Goal: Entertainment & Leisure: Consume media (video, audio)

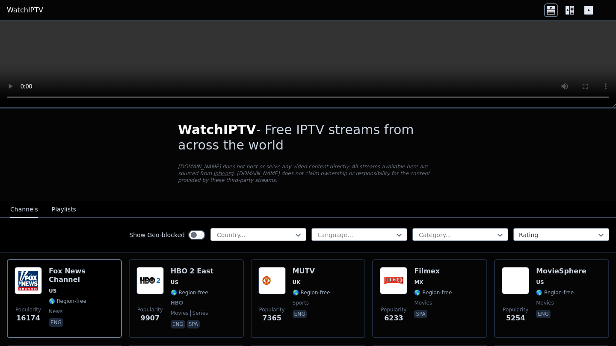
click at [228, 233] on div at bounding box center [255, 235] width 78 height 9
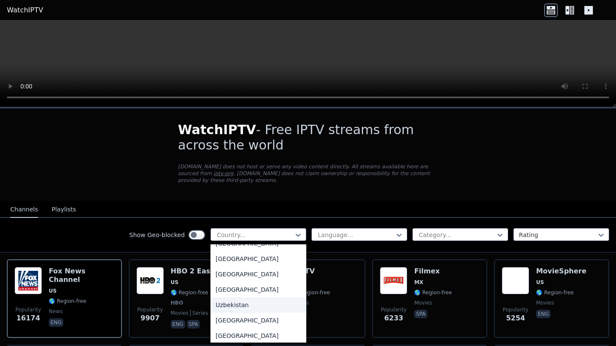
scroll to position [3001, 0]
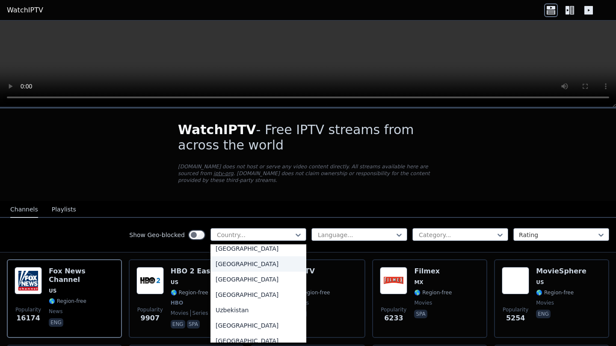
click at [241, 261] on div "[GEOGRAPHIC_DATA]" at bounding box center [258, 264] width 96 height 15
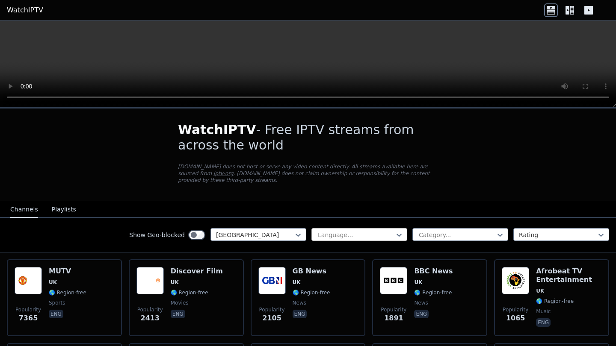
click at [313, 235] on div "Language..." at bounding box center [359, 234] width 96 height 13
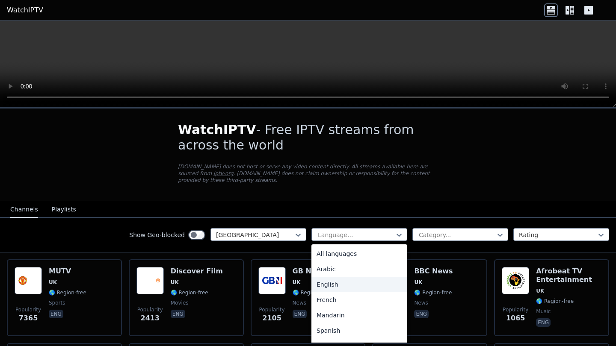
click at [332, 288] on div "English" at bounding box center [359, 284] width 96 height 15
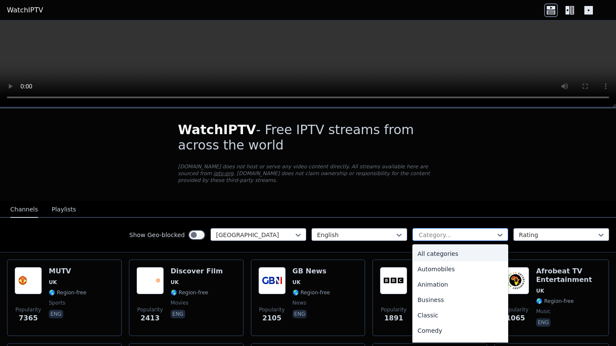
click at [417, 236] on div "Category..." at bounding box center [460, 234] width 96 height 13
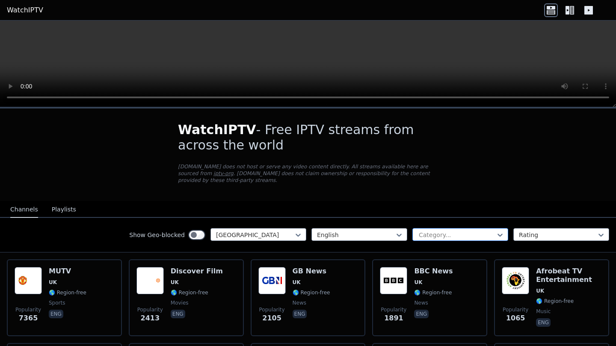
click at [423, 236] on div at bounding box center [457, 235] width 78 height 9
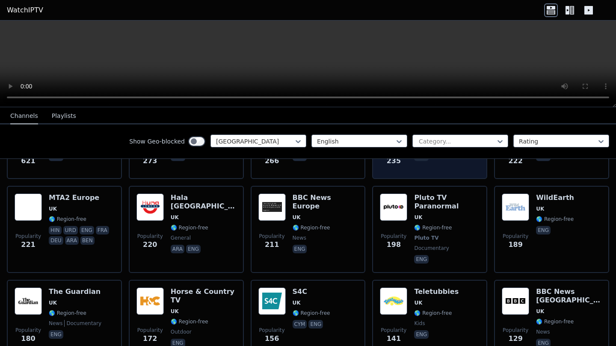
scroll to position [238, 0]
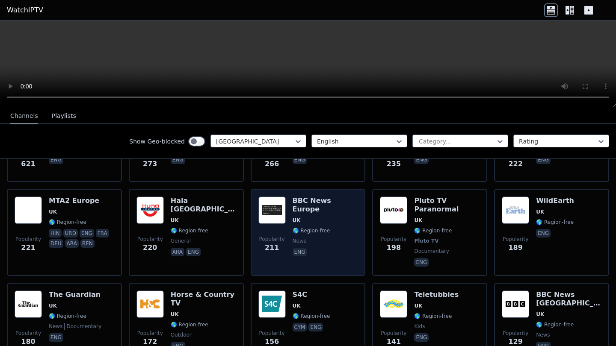
click at [334, 217] on span "UK" at bounding box center [325, 220] width 65 height 7
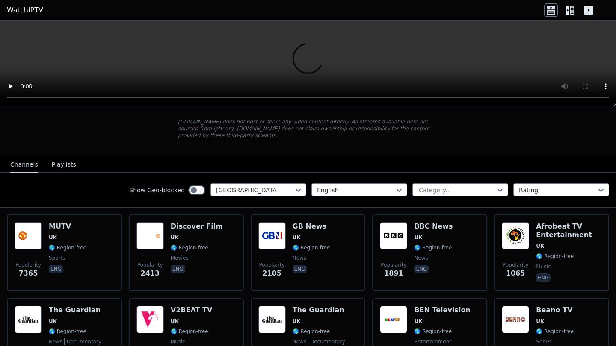
scroll to position [43, 0]
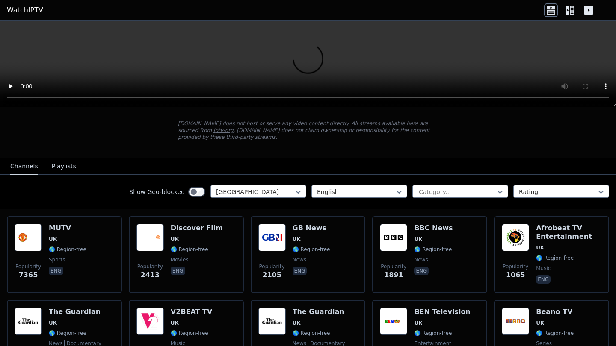
click at [314, 62] on video at bounding box center [308, 64] width 616 height 87
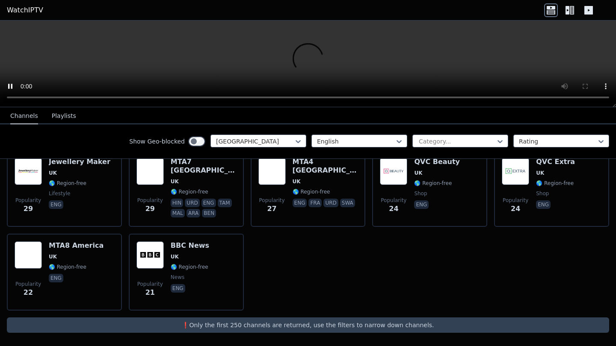
scroll to position [874, 0]
click at [569, 9] on icon at bounding box center [567, 10] width 4 height 9
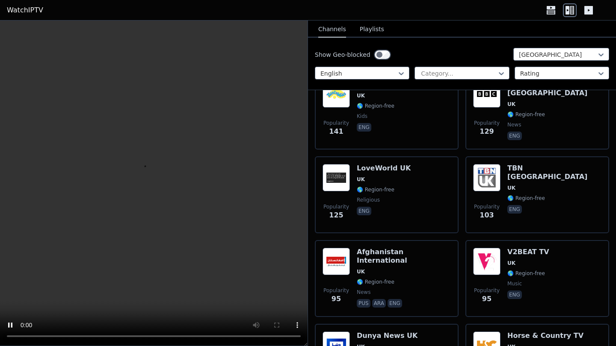
click at [590, 11] on icon at bounding box center [588, 10] width 9 height 9
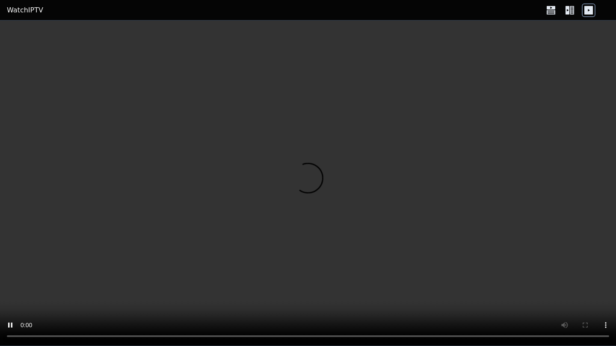
click at [564, 15] on icon at bounding box center [570, 10] width 14 height 14
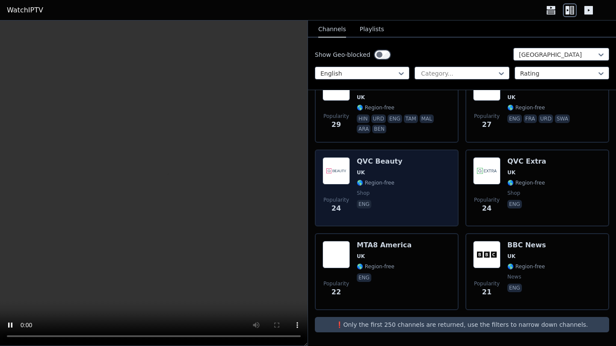
scroll to position [2055, 0]
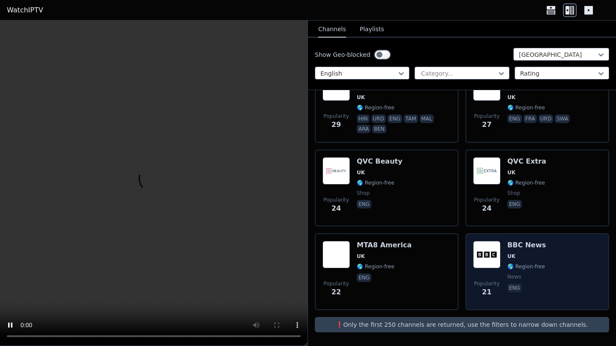
click at [513, 244] on h6 "BBC News" at bounding box center [526, 245] width 38 height 9
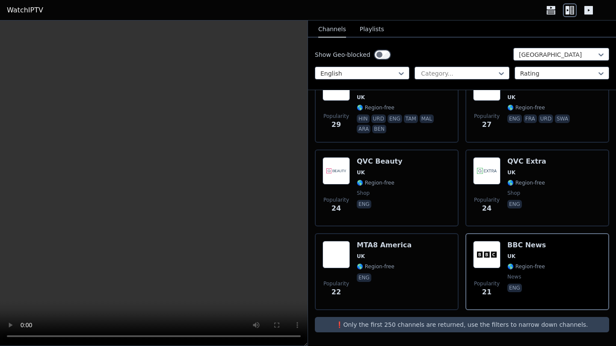
click at [592, 8] on icon at bounding box center [588, 10] width 9 height 9
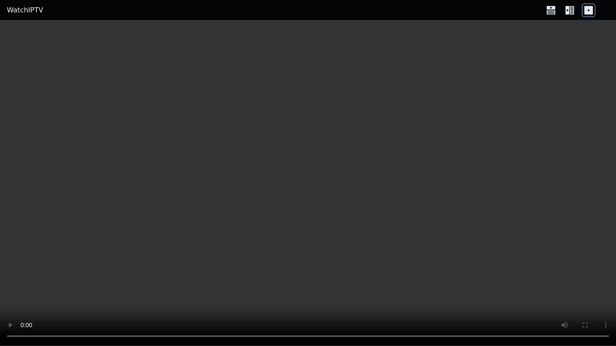
drag, startPoint x: 602, startPoint y: 2, endPoint x: 325, endPoint y: 228, distance: 357.8
click at [325, 228] on video at bounding box center [308, 184] width 616 height 326
click at [569, 14] on icon at bounding box center [567, 10] width 4 height 9
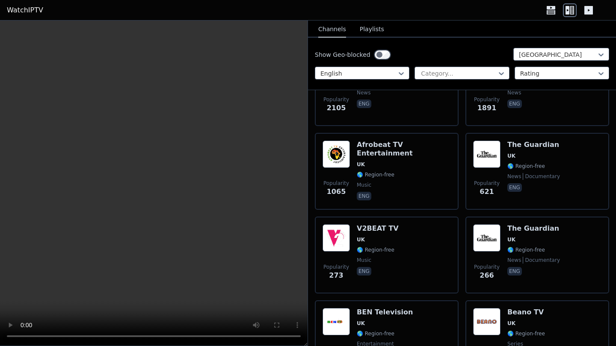
scroll to position [215, 0]
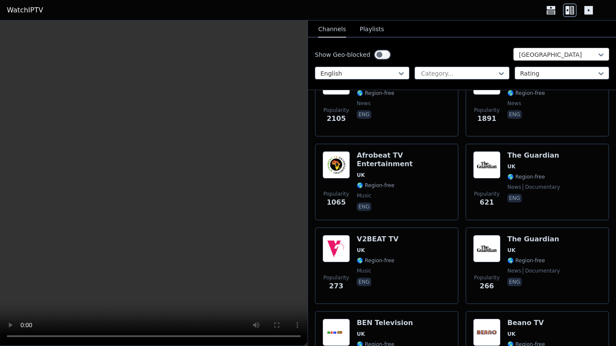
click at [588, 53] on div at bounding box center [558, 54] width 78 height 9
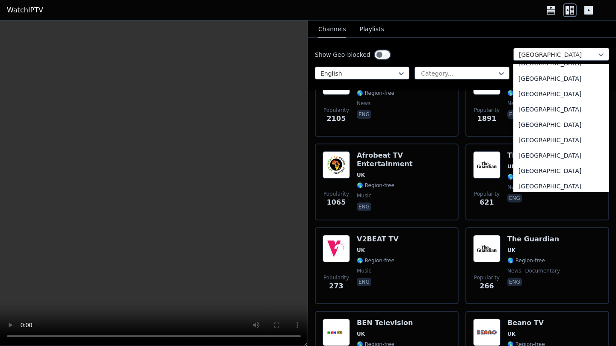
scroll to position [0, 0]
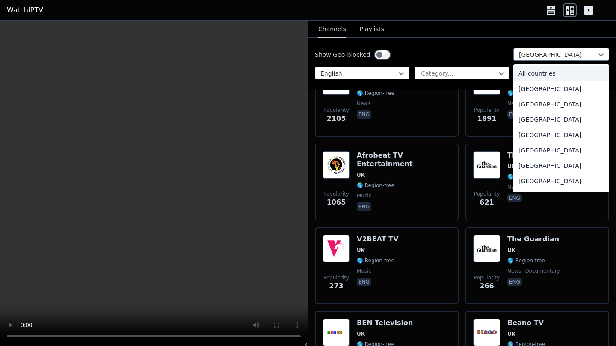
click at [532, 69] on div "All countries" at bounding box center [561, 73] width 96 height 15
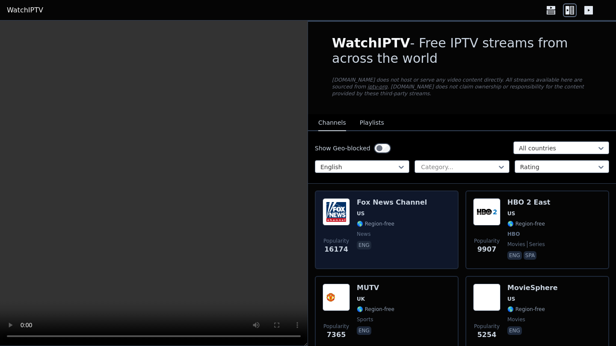
click at [397, 249] on span "eng" at bounding box center [392, 246] width 70 height 10
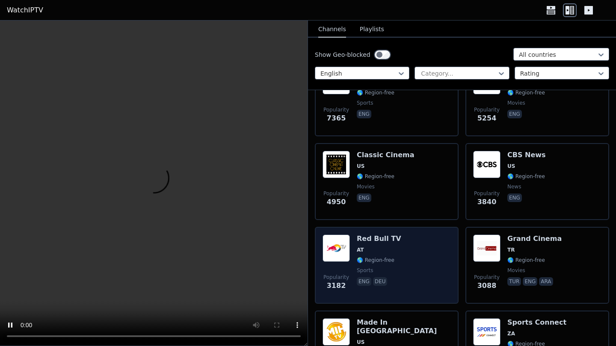
scroll to position [222, 0]
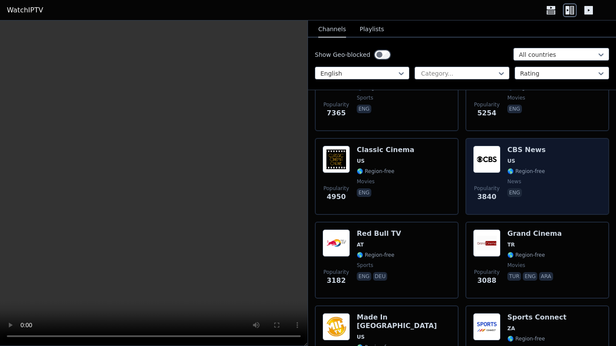
click at [536, 157] on div "CBS News US 🌎 Region-free news eng" at bounding box center [526, 177] width 38 height 62
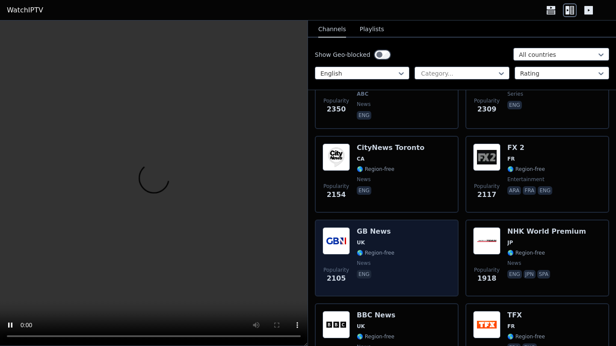
scroll to position [749, 0]
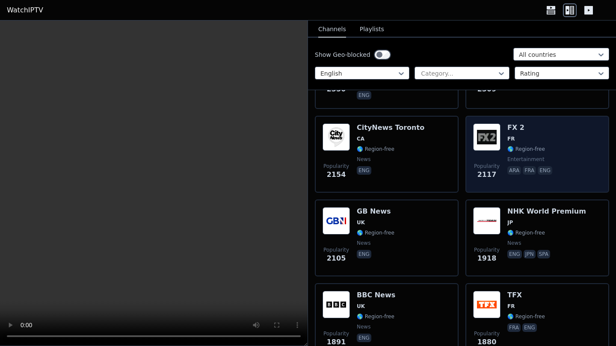
click at [541, 129] on h6 "FX 2" at bounding box center [530, 128] width 47 height 9
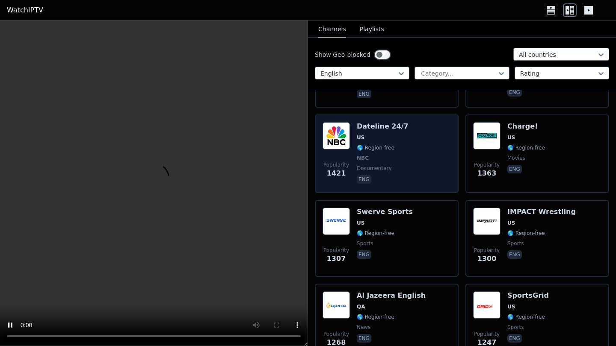
scroll to position [1265, 0]
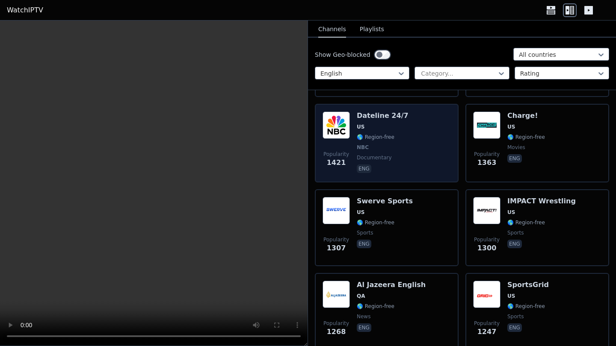
click at [443, 174] on div "Popularity 1421 Dateline 24/7 US 🌎 Region-free NBC documentary eng" at bounding box center [386, 143] width 128 height 63
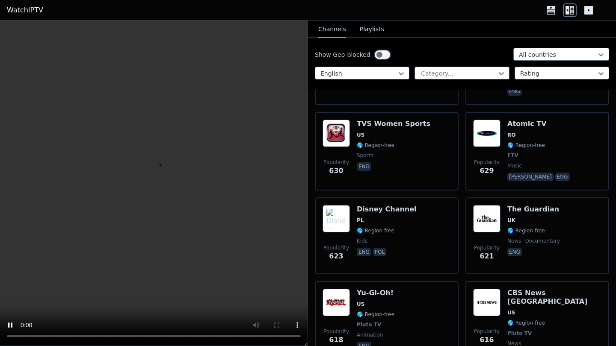
scroll to position [3486, 0]
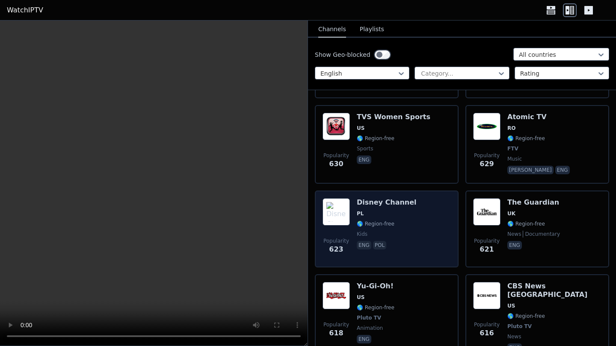
click at [430, 222] on div "Popularity 623 Disney Channel PL 🌎 Region-free kids eng pol" at bounding box center [386, 229] width 128 height 62
click at [420, 219] on div "Popularity 623 Disney Channel PL 🌎 Region-free kids eng pol" at bounding box center [386, 229] width 128 height 62
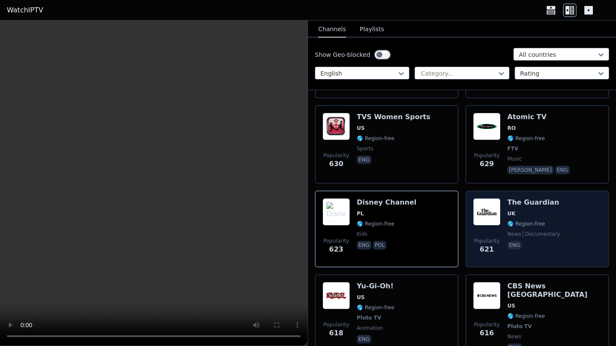
click at [546, 224] on div "The Guardian UK 🌎 Region-free news documentary eng" at bounding box center [533, 229] width 53 height 62
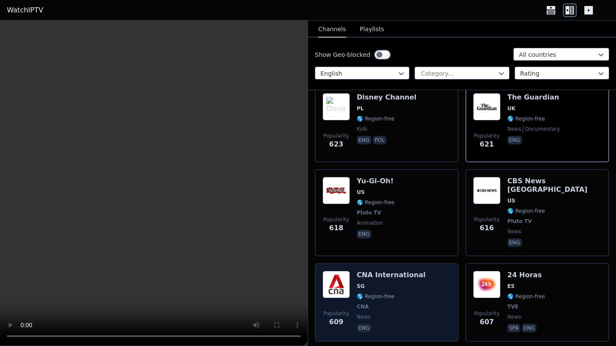
click at [445, 271] on div "Popularity 609 CNA International SG 🌎 Region-free CNA news eng" at bounding box center [386, 302] width 128 height 63
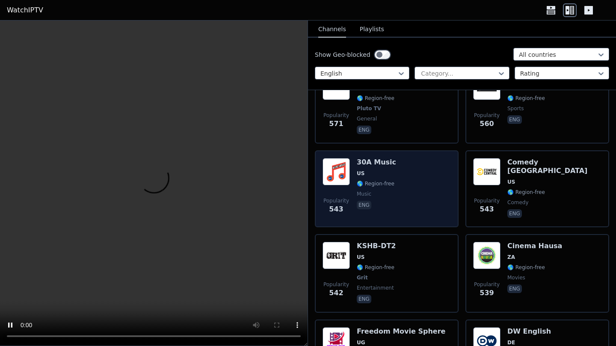
scroll to position [4134, 0]
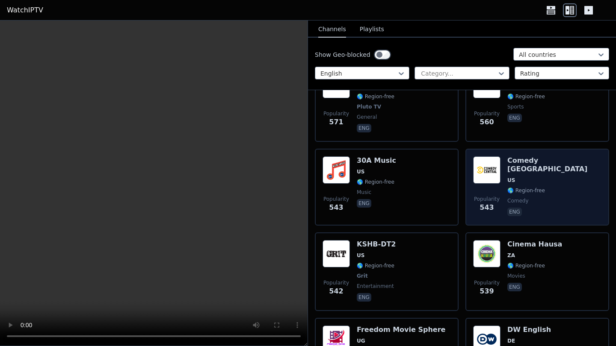
click at [569, 187] on span "🌎 Region-free" at bounding box center [554, 190] width 94 height 7
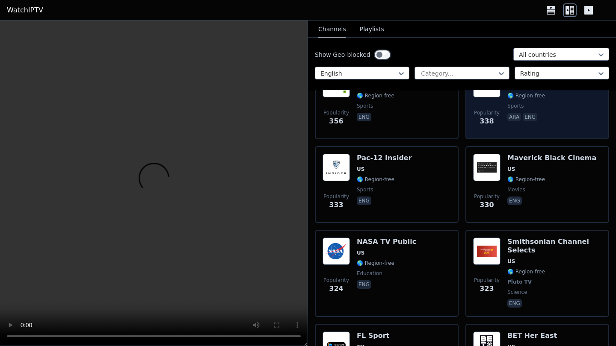
scroll to position [5888, 0]
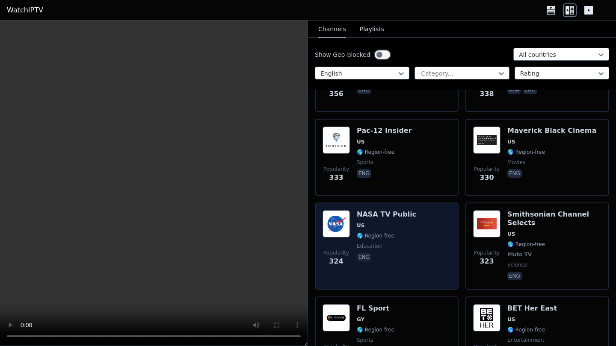
click at [418, 226] on div "Popularity 324 NASA TV Public US 🌎 Region-free education eng" at bounding box center [386, 246] width 128 height 72
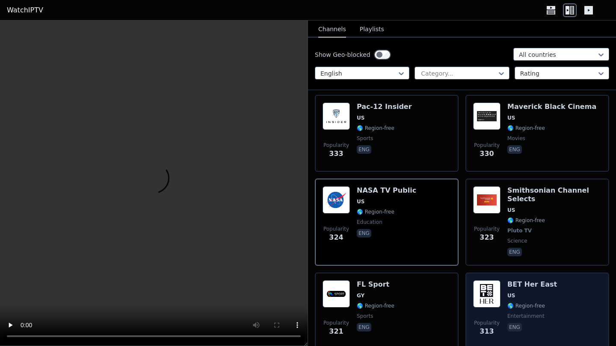
scroll to position [5914, 0]
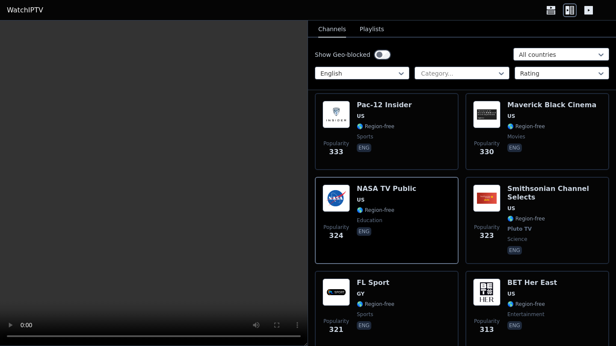
click at [523, 82] on div "Show Geo-blocked All countries English Category... Rating" at bounding box center [462, 64] width 308 height 53
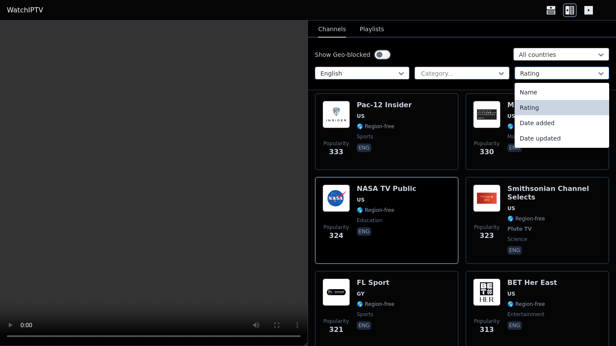
click at [530, 71] on div at bounding box center [558, 73] width 77 height 9
click at [528, 89] on div "Name" at bounding box center [561, 92] width 95 height 15
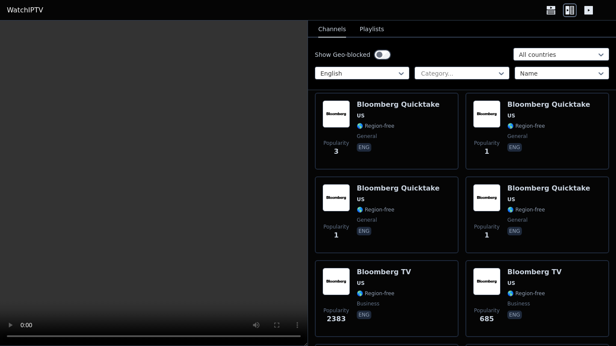
scroll to position [10478, 0]
click at [450, 69] on div "Category..." at bounding box center [461, 73] width 95 height 13
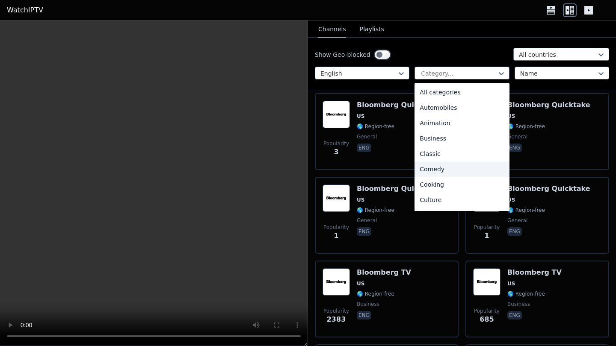
click at [441, 164] on div "Comedy" at bounding box center [461, 169] width 95 height 15
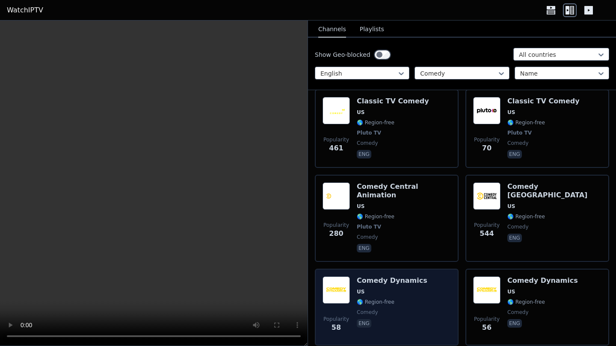
scroll to position [358, 0]
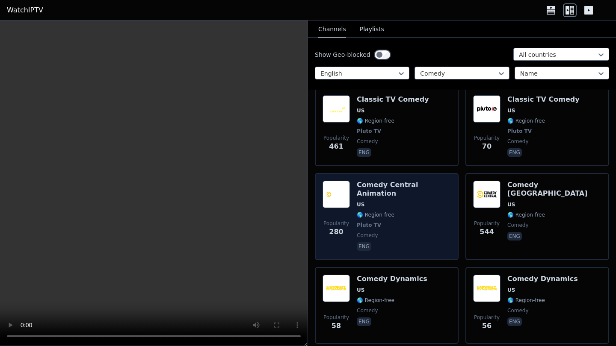
click at [435, 232] on span "comedy" at bounding box center [404, 235] width 94 height 7
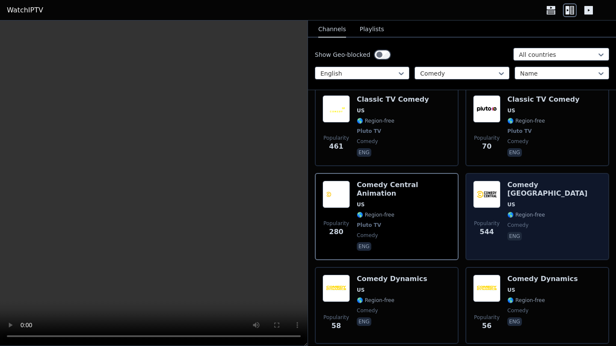
click at [499, 219] on span "Popularity 544" at bounding box center [486, 228] width 27 height 27
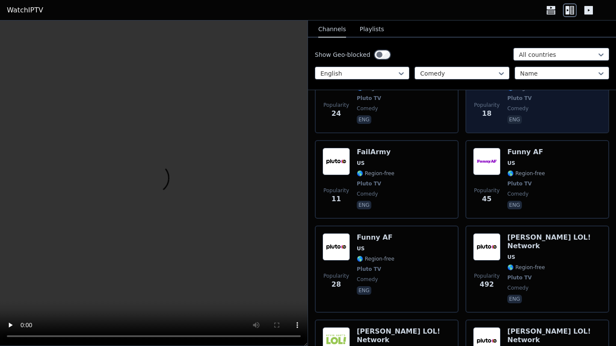
scroll to position [832, 0]
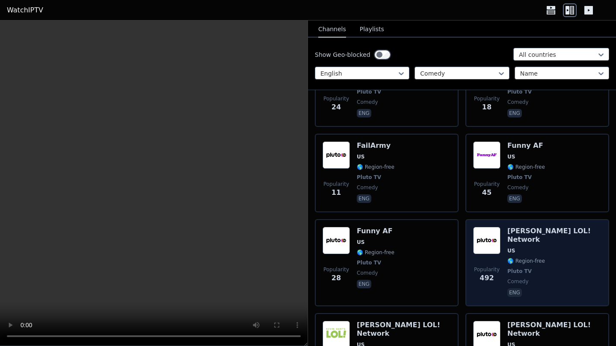
click at [548, 249] on div "[PERSON_NAME] LOL! Network US 🌎 Region-free Pluto TV comedy eng" at bounding box center [554, 263] width 94 height 72
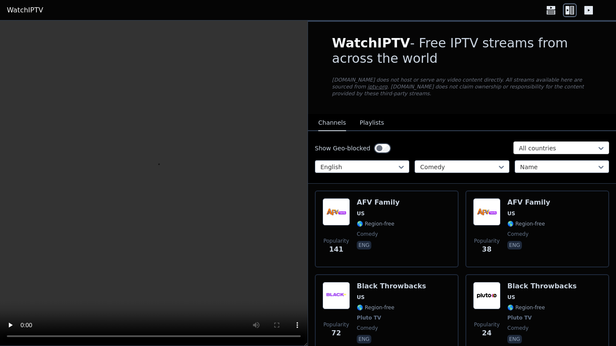
scroll to position [0, 0]
